Goal: Check status: Check status

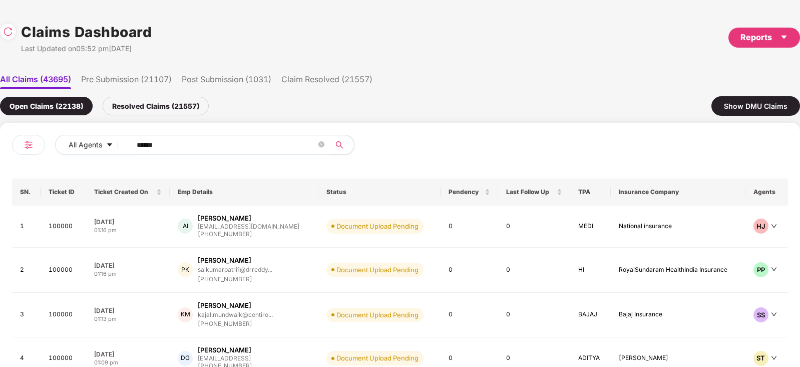
scroll to position [0, 1]
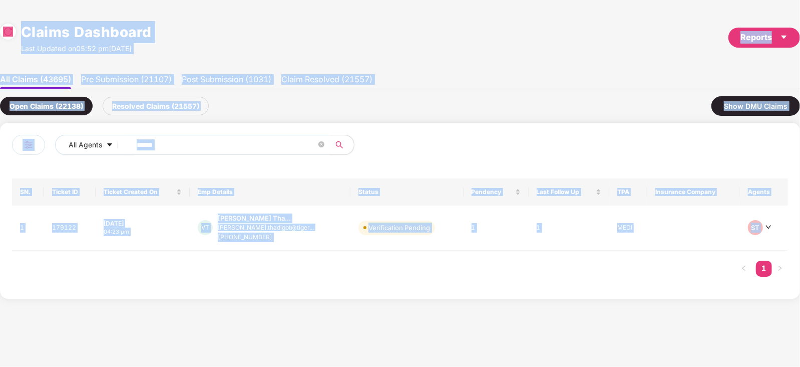
click at [190, 153] on span "******" at bounding box center [227, 145] width 205 height 20
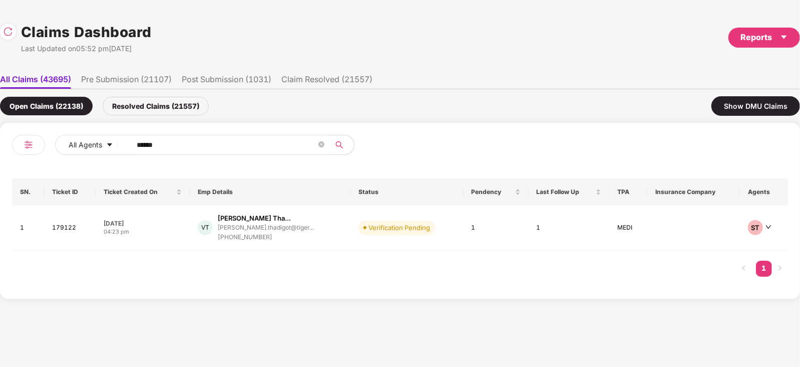
paste input "text"
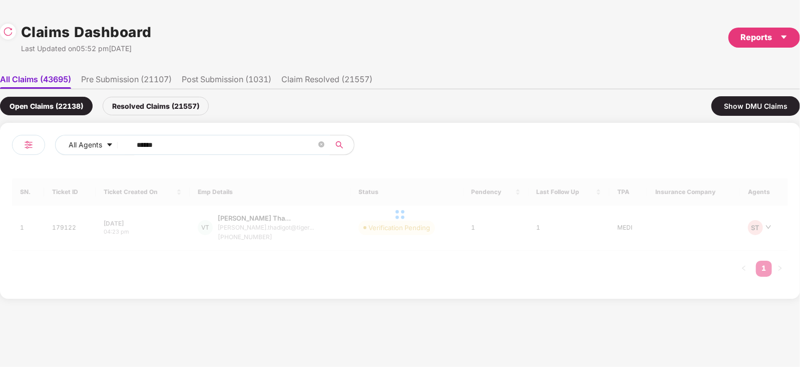
type input "******"
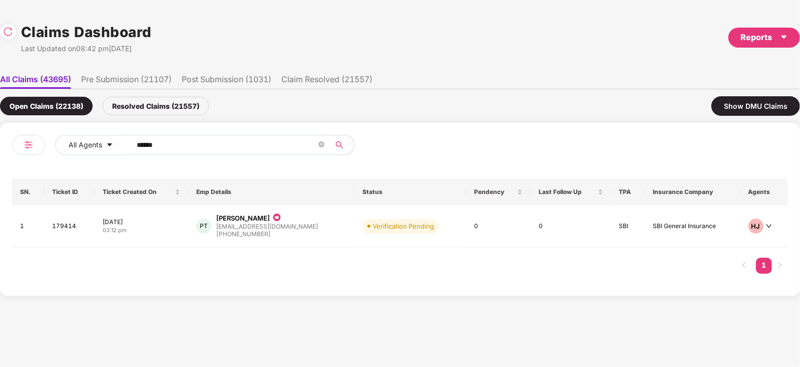
click at [283, 225] on div "[EMAIL_ADDRESS][DOMAIN_NAME]" at bounding box center [267, 226] width 102 height 7
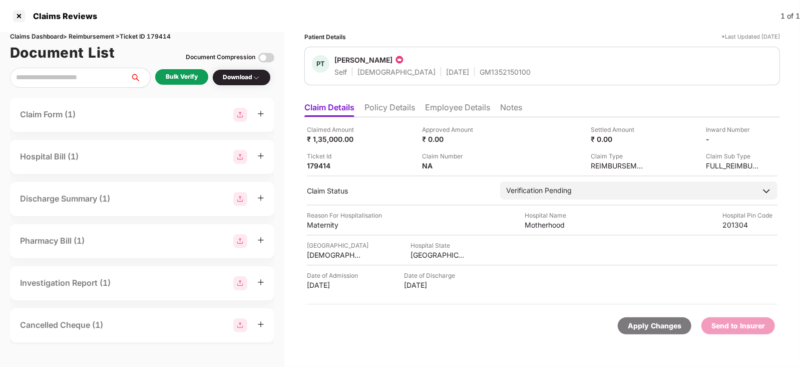
click at [369, 100] on ul "Claim Details Policy Details Employee Details Notes" at bounding box center [542, 107] width 476 height 20
click at [373, 104] on li "Policy Details" at bounding box center [390, 109] width 51 height 15
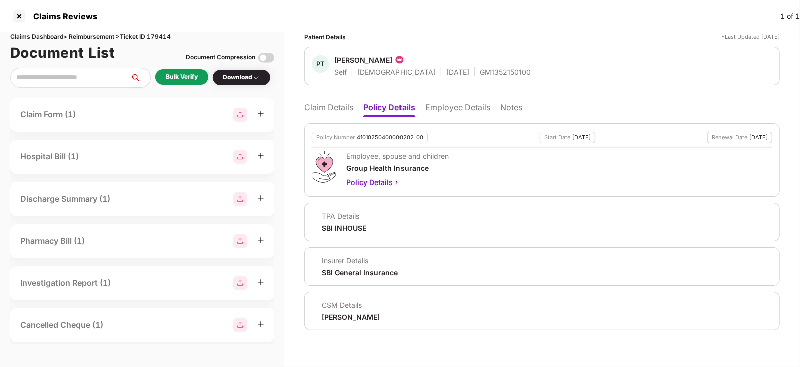
click at [336, 111] on li "Claim Details" at bounding box center [328, 109] width 49 height 15
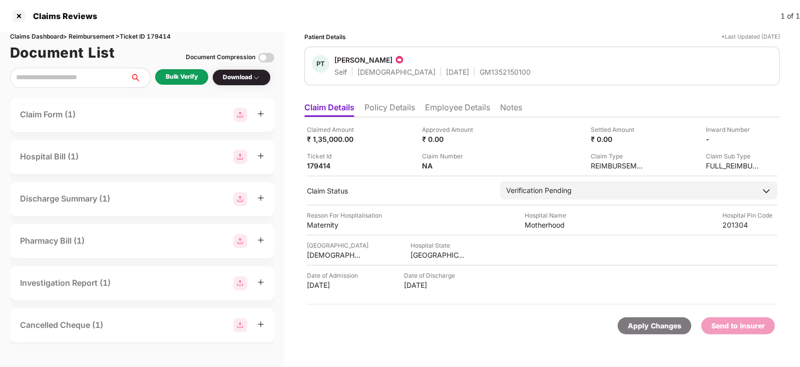
scroll to position [0, 0]
click at [383, 115] on li "Policy Details" at bounding box center [390, 109] width 51 height 15
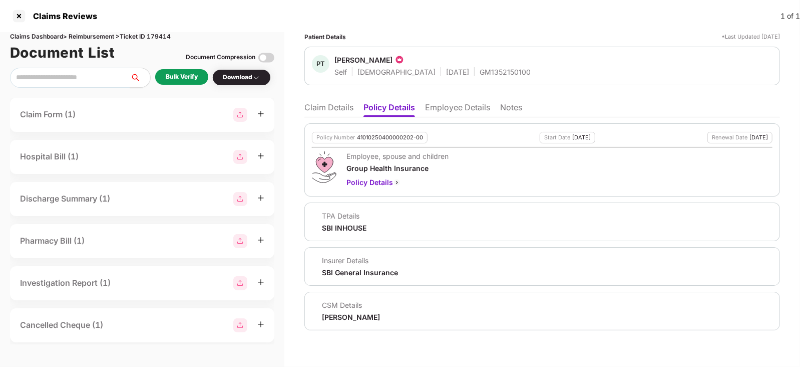
click at [335, 117] on div "Policy Number 41010250400000202-00 Start Date [DATE] Renewal Date [DATE] Employ…" at bounding box center [542, 223] width 476 height 213
click at [339, 114] on li "Claim Details" at bounding box center [328, 109] width 49 height 15
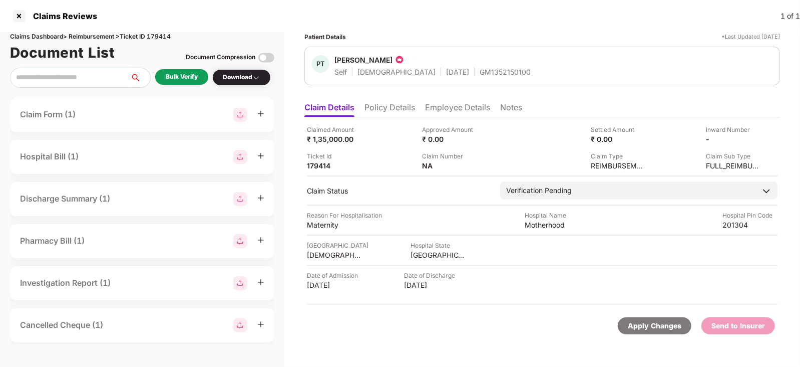
click at [431, 106] on li "Employee Details" at bounding box center [457, 109] width 65 height 15
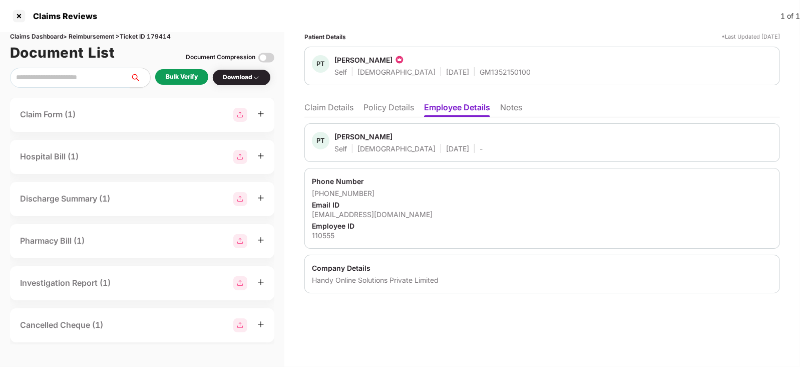
click at [373, 112] on li "Policy Details" at bounding box center [389, 109] width 51 height 15
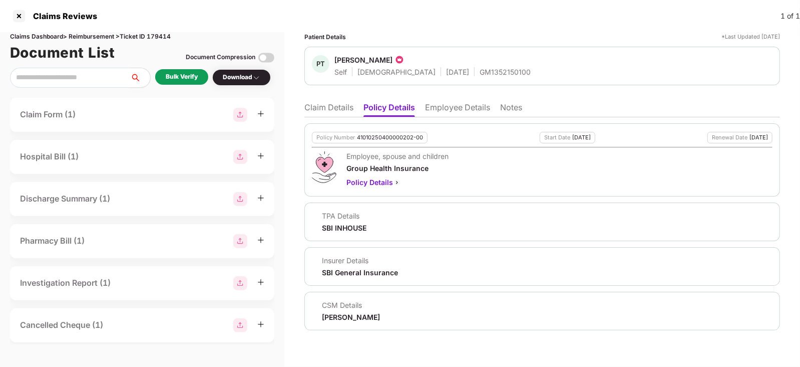
click at [448, 104] on li "Employee Details" at bounding box center [457, 109] width 65 height 15
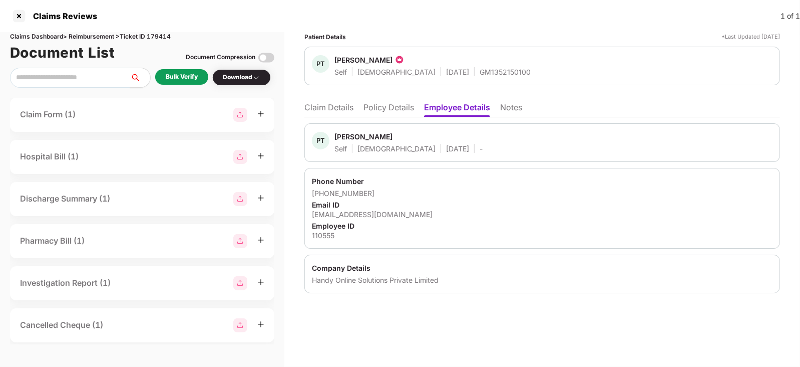
click at [325, 231] on div "110555" at bounding box center [542, 235] width 461 height 10
copy div "110555"
click at [325, 231] on div "110555" at bounding box center [542, 235] width 461 height 10
click at [334, 108] on li "Claim Details" at bounding box center [328, 109] width 49 height 15
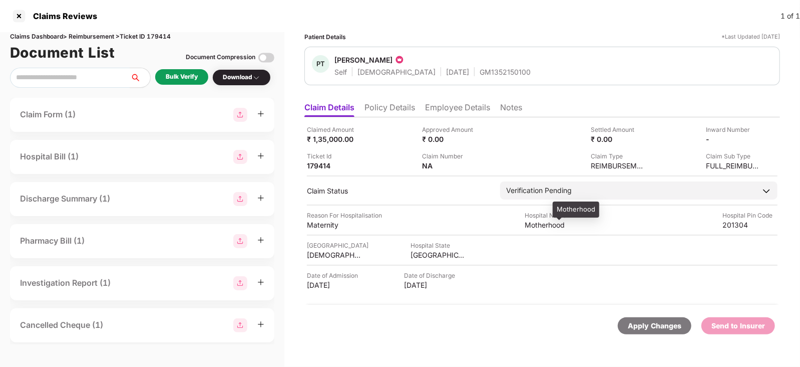
click at [562, 204] on div "Motherhood" at bounding box center [576, 209] width 47 height 16
copy div "Motherhood"
click at [325, 218] on div "Reason For Hospitalisation" at bounding box center [344, 215] width 75 height 10
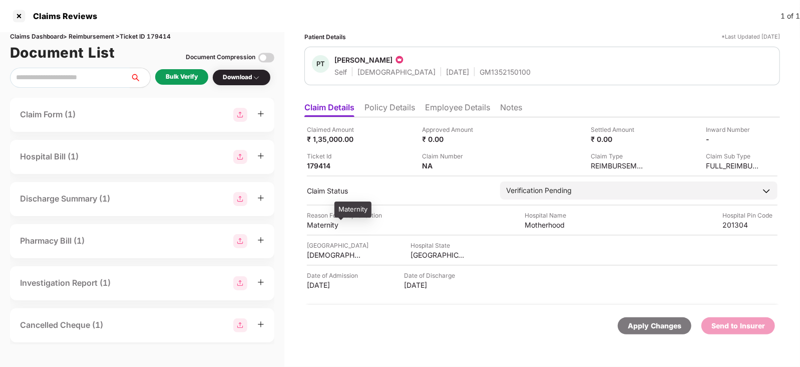
click at [321, 224] on div "Maternity" at bounding box center [334, 225] width 55 height 10
copy div "Maternity"
click at [321, 224] on div "Maternity" at bounding box center [334, 225] width 55 height 10
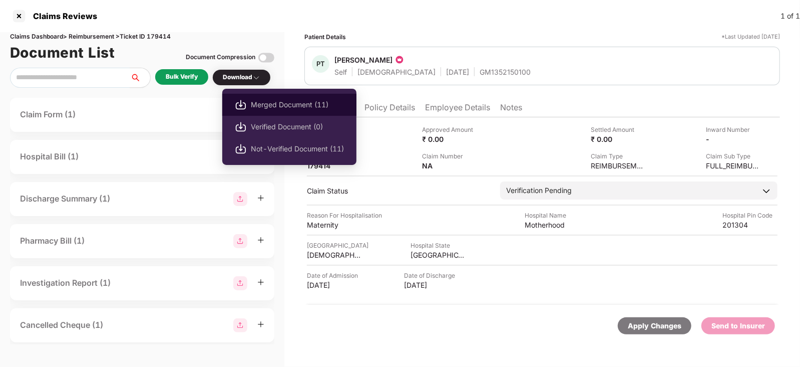
click at [266, 103] on span "Merged Document (11)" at bounding box center [297, 104] width 93 height 11
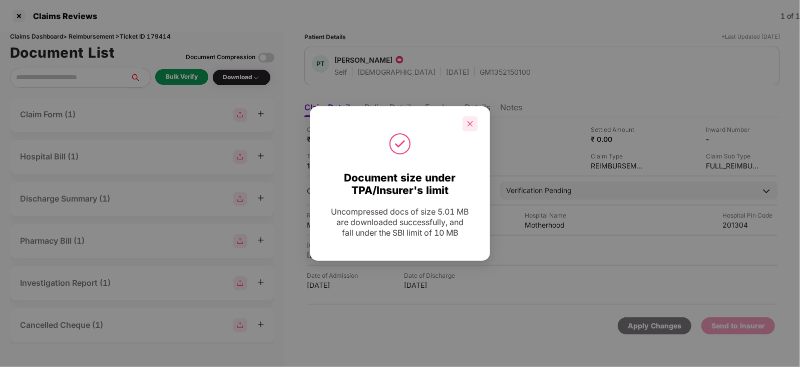
click at [469, 126] on icon "close" at bounding box center [470, 123] width 7 height 7
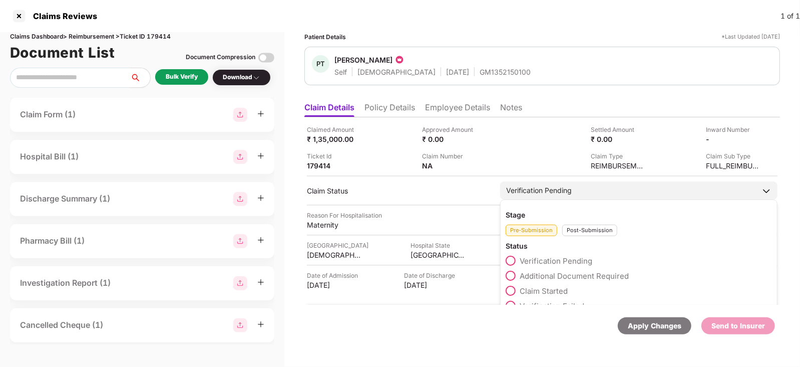
scroll to position [16, 0]
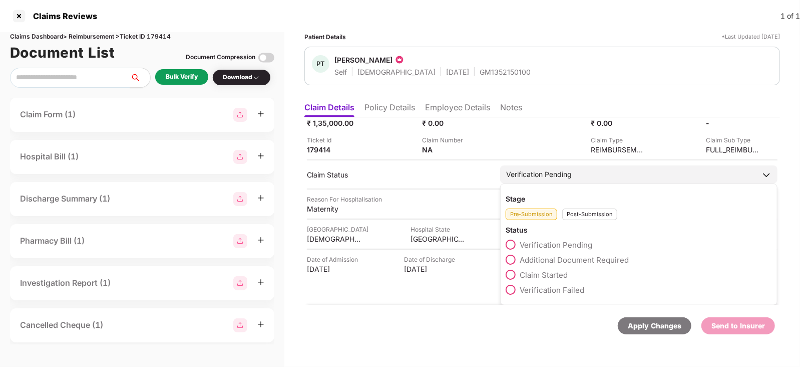
click at [582, 212] on div "Post-Submission" at bounding box center [589, 214] width 55 height 12
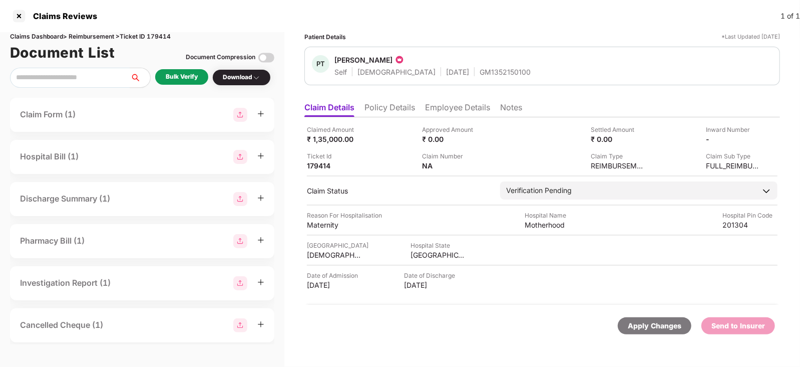
scroll to position [0, 0]
click at [561, 216] on div "Hospital Name" at bounding box center [552, 215] width 55 height 10
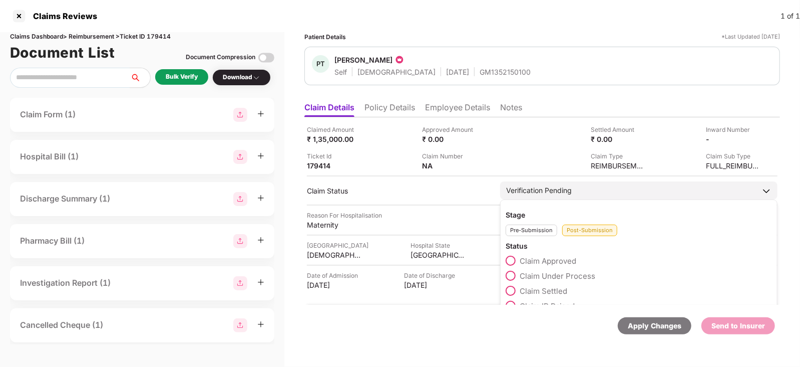
click at [553, 272] on span "Claim Under Process" at bounding box center [558, 276] width 76 height 10
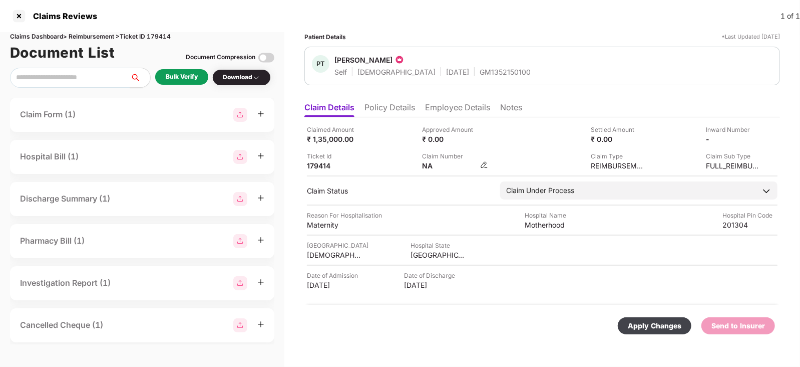
click at [481, 161] on img at bounding box center [484, 165] width 8 height 8
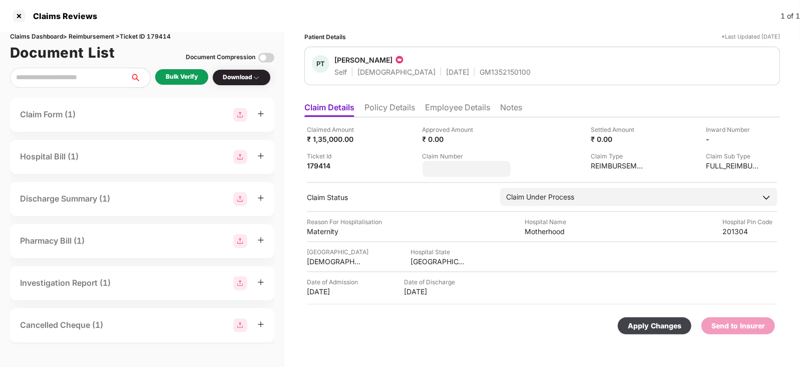
type input "**********"
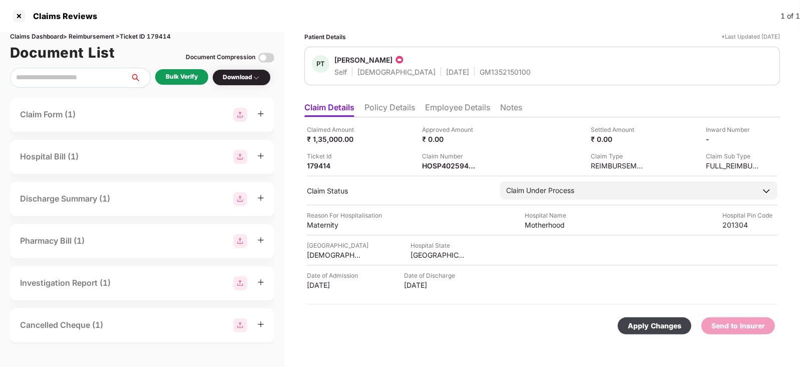
click at [657, 322] on div "Apply Changes" at bounding box center [655, 325] width 54 height 11
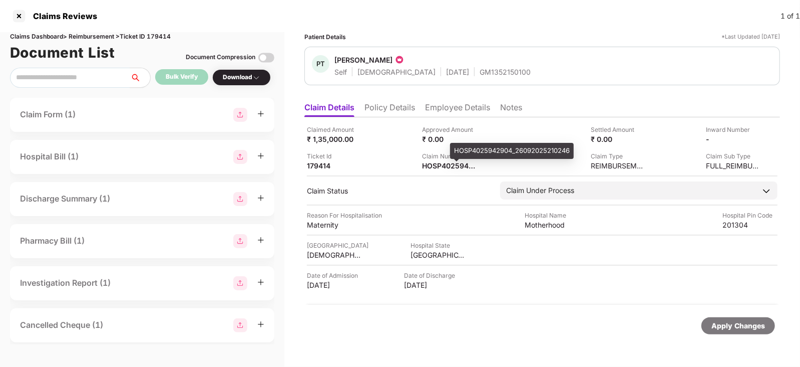
click at [461, 149] on div "HOSP4025942904_26092025210246" at bounding box center [512, 151] width 124 height 16
copy div "HOSP4025942904_26092025210246"
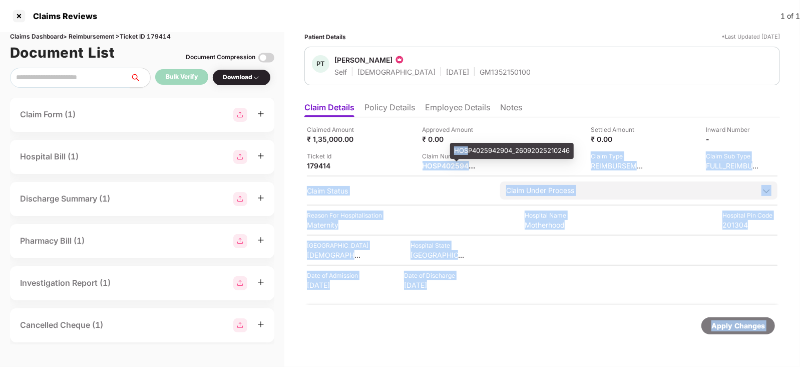
click at [466, 152] on div "Claims Reviews 1 of 1 Claims Dashboard > Reimbursement > Ticket ID 179414 Docum…" at bounding box center [400, 183] width 800 height 367
click at [466, 152] on div "HOSP4025942904_26092025210246" at bounding box center [512, 151] width 124 height 16
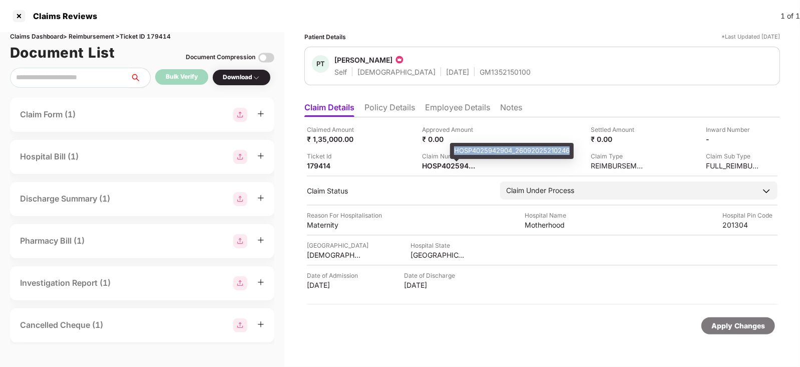
click at [466, 152] on div "HOSP4025942904_26092025210246" at bounding box center [512, 151] width 124 height 16
